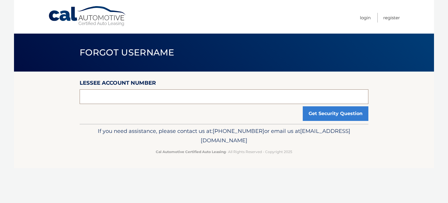
click at [265, 98] on input "text" at bounding box center [224, 96] width 289 height 15
paste input "44455528722"
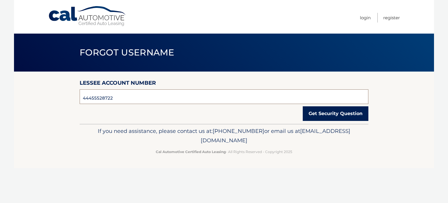
type input "44455528722"
click at [341, 113] on button "Get Security Question" at bounding box center [336, 113] width 66 height 15
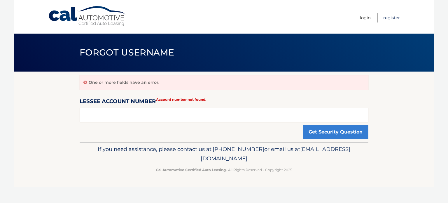
click at [389, 20] on link "Register" at bounding box center [391, 18] width 17 height 10
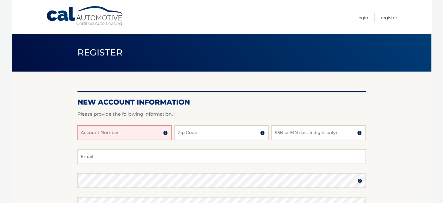
click at [138, 134] on input "Account Number" at bounding box center [125, 132] width 94 height 15
paste input "44455528722"
type input "44455528722"
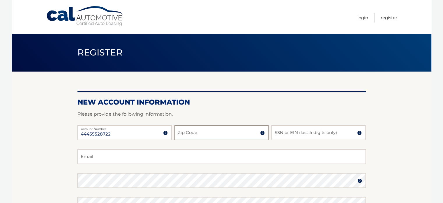
click at [213, 131] on input "Zip Code" at bounding box center [222, 132] width 94 height 15
type input "33433"
type input "mek0218@aol.com"
click at [288, 130] on input "SSN or EIN (last 4 digits only)" at bounding box center [319, 132] width 94 height 15
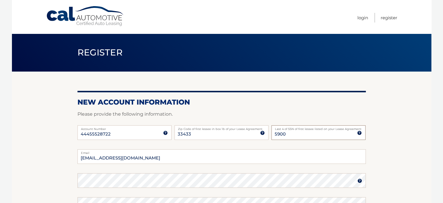
drag, startPoint x: 289, startPoint y: 134, endPoint x: 236, endPoint y: 144, distance: 54.1
click at [236, 144] on div "44455528722 Account Number 11 digit account number provided on your coupon book…" at bounding box center [222, 137] width 289 height 24
type input "7311"
click at [164, 163] on input "mek0218@aol.com" at bounding box center [222, 156] width 289 height 15
drag, startPoint x: 125, startPoint y: 159, endPoint x: 73, endPoint y: 162, distance: 52.8
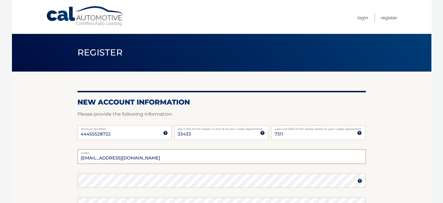
click at [73, 162] on section "New Account Information Please provide the following information. 44455528722 A…" at bounding box center [222, 185] width 420 height 228
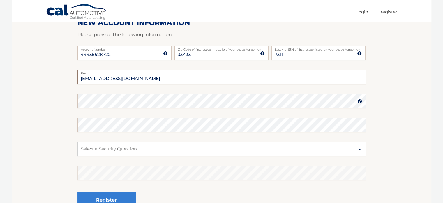
scroll to position [85, 0]
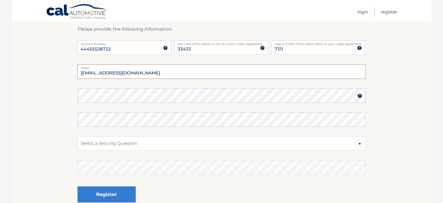
click at [97, 74] on input "mk@meedithkimmel.com" at bounding box center [222, 71] width 289 height 15
click at [98, 74] on input "mk@meedithkimmel.com" at bounding box center [222, 71] width 289 height 15
click at [99, 74] on input "mk@meedithkimmel.com" at bounding box center [222, 71] width 289 height 15
type input "[EMAIL_ADDRESS][DOMAIN_NAME]"
click at [19, 100] on section "New Account Information Please provide the following information. 44455528722 A…" at bounding box center [222, 101] width 420 height 228
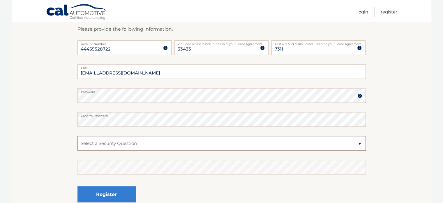
click at [150, 143] on select "Select a Security Question What was the name of your elementary school? What is…" at bounding box center [222, 143] width 289 height 15
select select "2"
click at [78, 136] on select "Select a Security Question What was the name of your elementary school? What is…" at bounding box center [222, 143] width 289 height 15
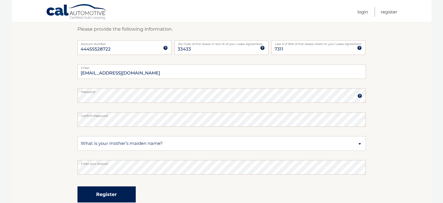
click at [115, 189] on button "Register" at bounding box center [107, 194] width 58 height 16
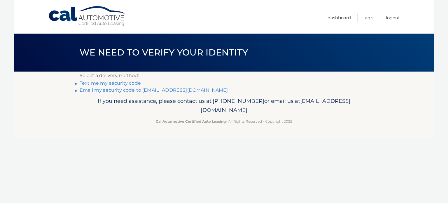
click at [133, 83] on link "Text me my security code" at bounding box center [110, 83] width 61 height 6
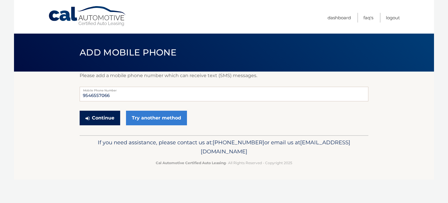
click at [106, 118] on button "Continue" at bounding box center [100, 117] width 41 height 15
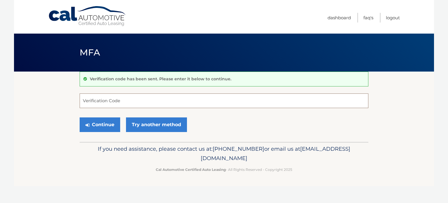
click at [114, 103] on input "Verification Code" at bounding box center [224, 100] width 289 height 15
type input "379119"
click at [92, 126] on button "Continue" at bounding box center [100, 124] width 41 height 15
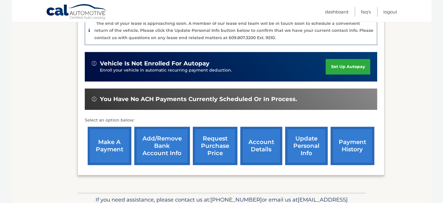
scroll to position [154, 0]
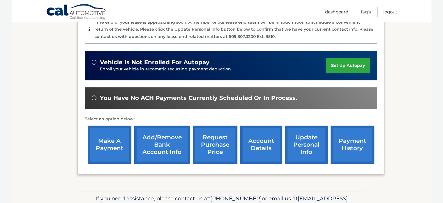
click at [253, 149] on link "account details" at bounding box center [261, 144] width 42 height 38
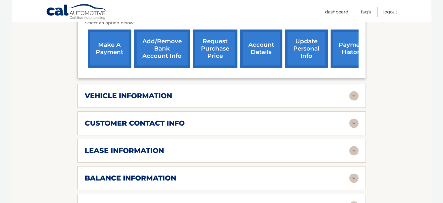
scroll to position [228, 0]
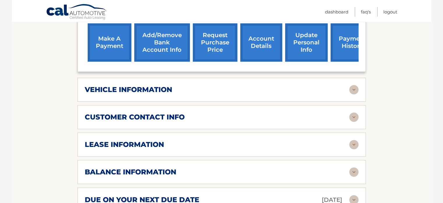
click at [353, 143] on img at bounding box center [354, 144] width 9 height 9
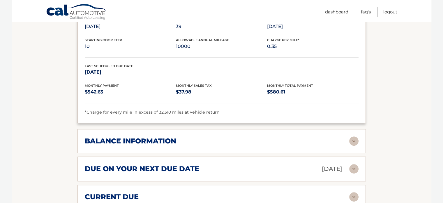
scroll to position [371, 0]
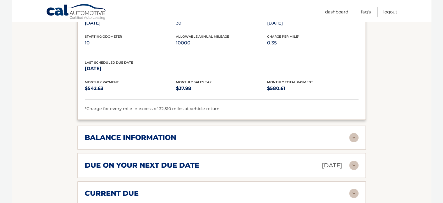
click at [357, 134] on img at bounding box center [354, 137] width 9 height 9
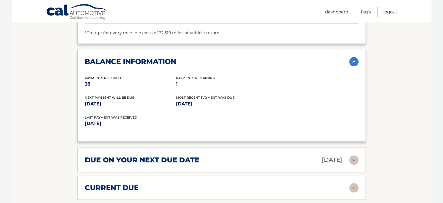
scroll to position [451, 0]
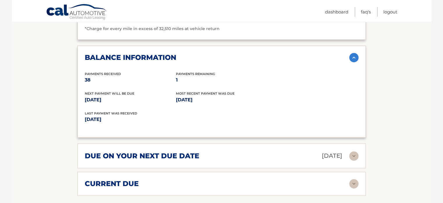
click at [354, 154] on img at bounding box center [354, 155] width 9 height 9
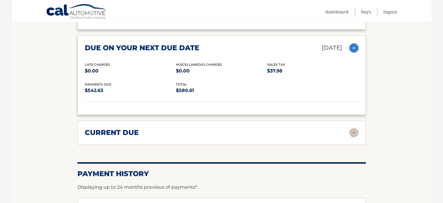
scroll to position [560, 0]
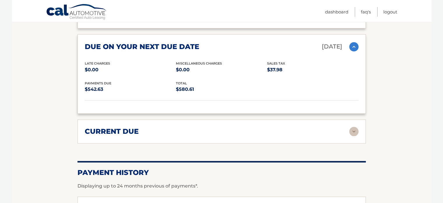
click at [352, 129] on img at bounding box center [354, 131] width 9 height 9
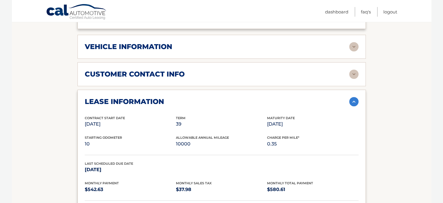
scroll to position [274, 0]
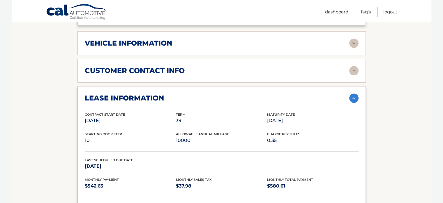
click at [353, 42] on img at bounding box center [354, 42] width 9 height 9
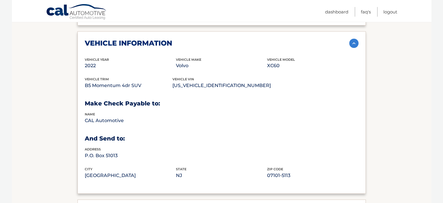
click at [353, 42] on img at bounding box center [354, 42] width 9 height 9
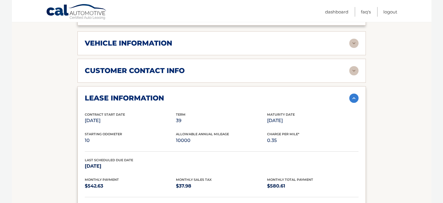
click at [350, 71] on img at bounding box center [354, 70] width 9 height 9
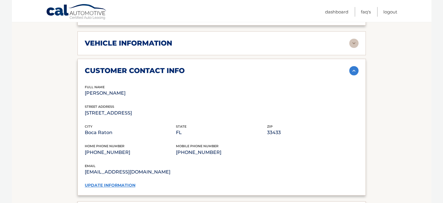
click at [351, 70] on img at bounding box center [354, 70] width 9 height 9
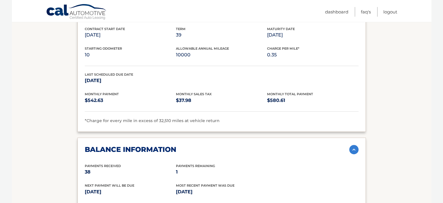
scroll to position [357, 0]
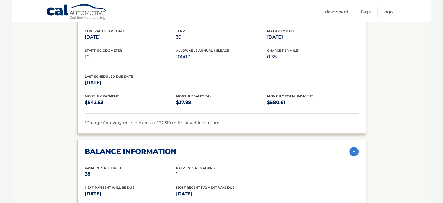
click at [426, 102] on section "Account Details | #44455528722 Back to Dashboard Manage Your Lease lease accoun…" at bounding box center [222, 114] width 420 height 800
drag, startPoint x: 392, startPoint y: 117, endPoint x: 382, endPoint y: 97, distance: 21.9
click at [384, 95] on section "Account Details | #44455528722 Back to Dashboard Manage Your Lease lease accoun…" at bounding box center [222, 114] width 420 height 800
click at [391, 15] on link "Logout" at bounding box center [391, 12] width 14 height 10
